Goal: Navigation & Orientation: Find specific page/section

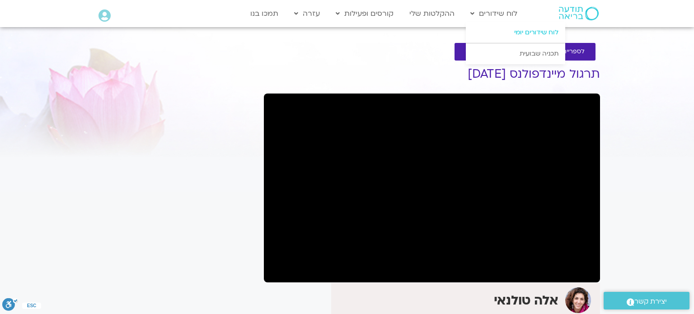
click at [526, 32] on link "לוח שידורים יומי" at bounding box center [515, 32] width 99 height 21
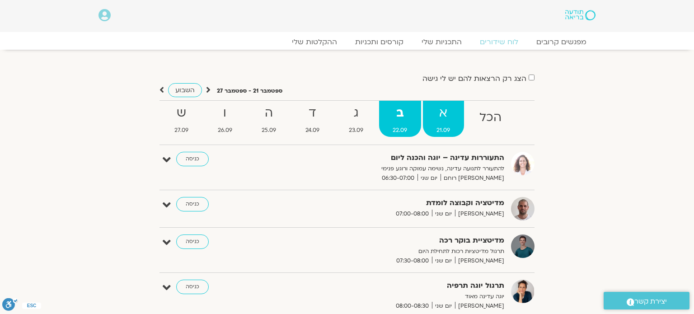
click at [441, 119] on strong "א" at bounding box center [443, 113] width 41 height 20
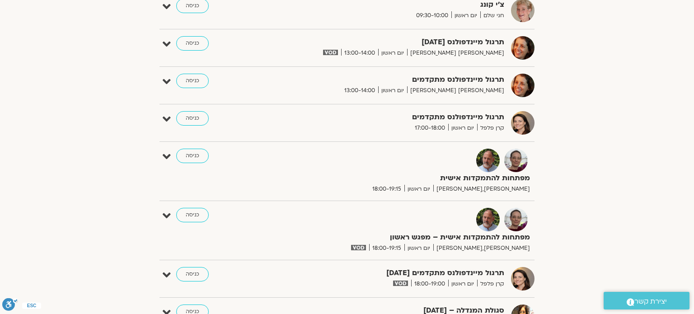
scroll to position [488, 0]
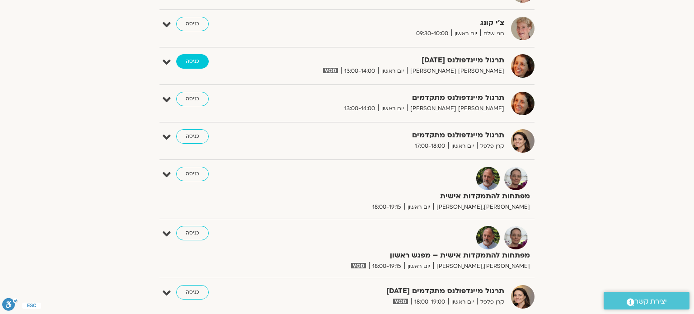
click at [191, 63] on link "כניסה" at bounding box center [192, 61] width 33 height 14
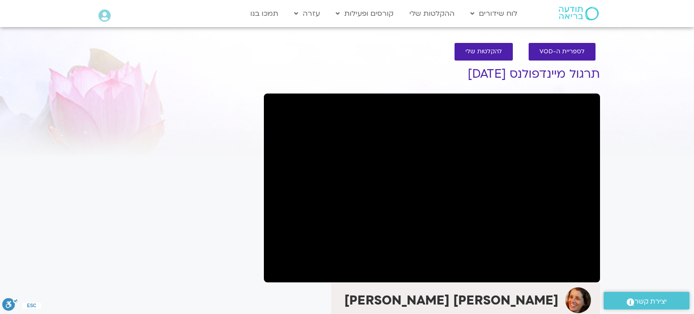
click at [190, 62] on div at bounding box center [174, 72] width 161 height 33
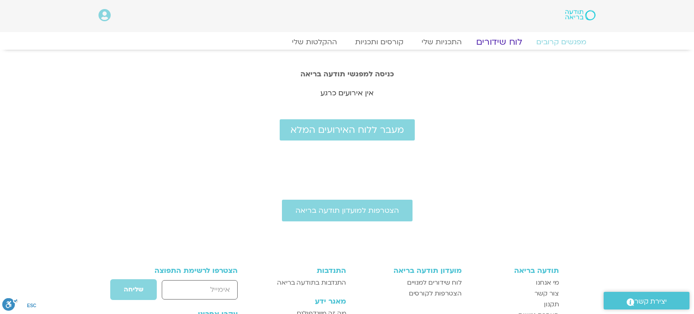
click at [499, 41] on link "לוח שידורים" at bounding box center [499, 42] width 68 height 11
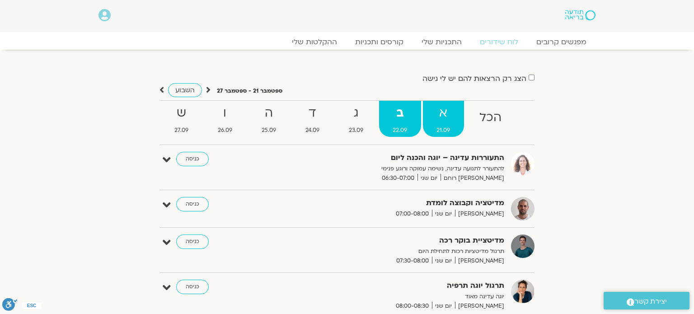
click at [444, 110] on strong "א" at bounding box center [443, 113] width 41 height 20
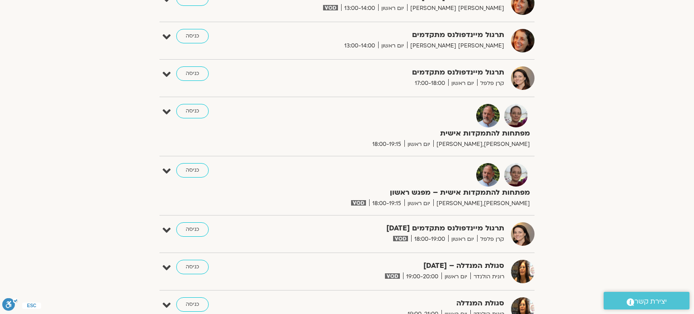
scroll to position [560, 0]
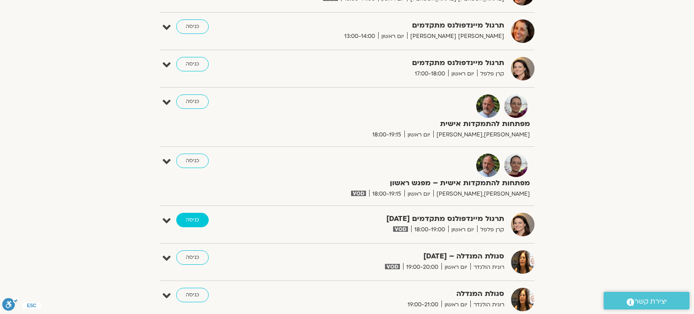
click at [194, 215] on link "כניסה" at bounding box center [192, 220] width 33 height 14
